Goal: Transaction & Acquisition: Download file/media

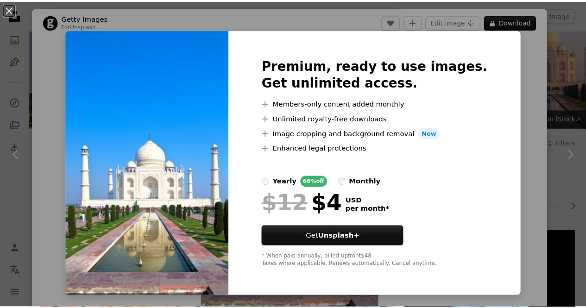
scroll to position [627, 0]
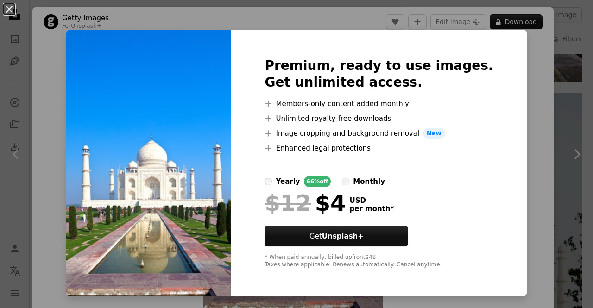
click at [576, 55] on div "An X shape Premium, ready to use images. Get unlimited access. A plus sign Memb…" at bounding box center [296, 154] width 593 height 308
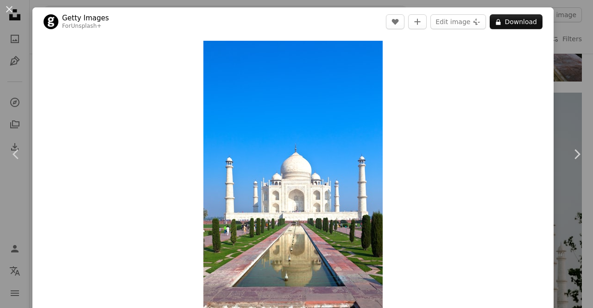
click at [576, 55] on div "An X shape Chevron left Chevron right Getty Images For Unsplash+ A heart A plus…" at bounding box center [296, 154] width 593 height 308
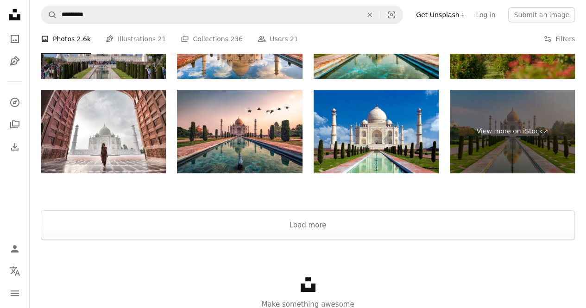
scroll to position [1771, 0]
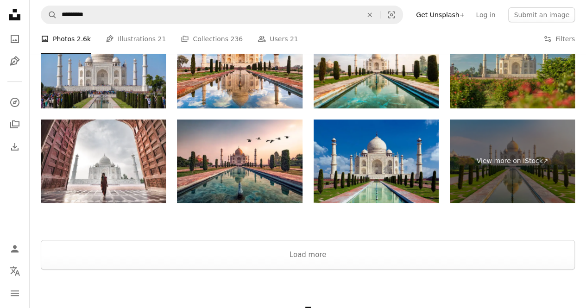
click at [409, 176] on img at bounding box center [375, 160] width 125 height 83
